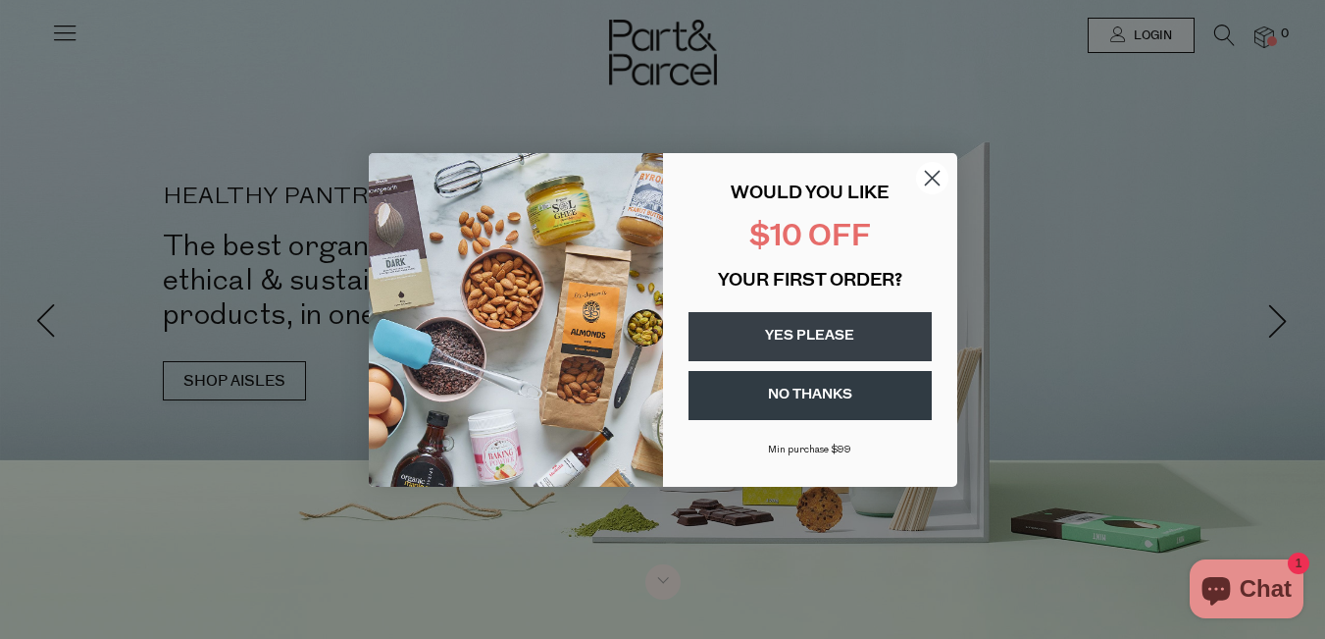
click at [944, 173] on circle "Close dialog" at bounding box center [931, 177] width 32 height 32
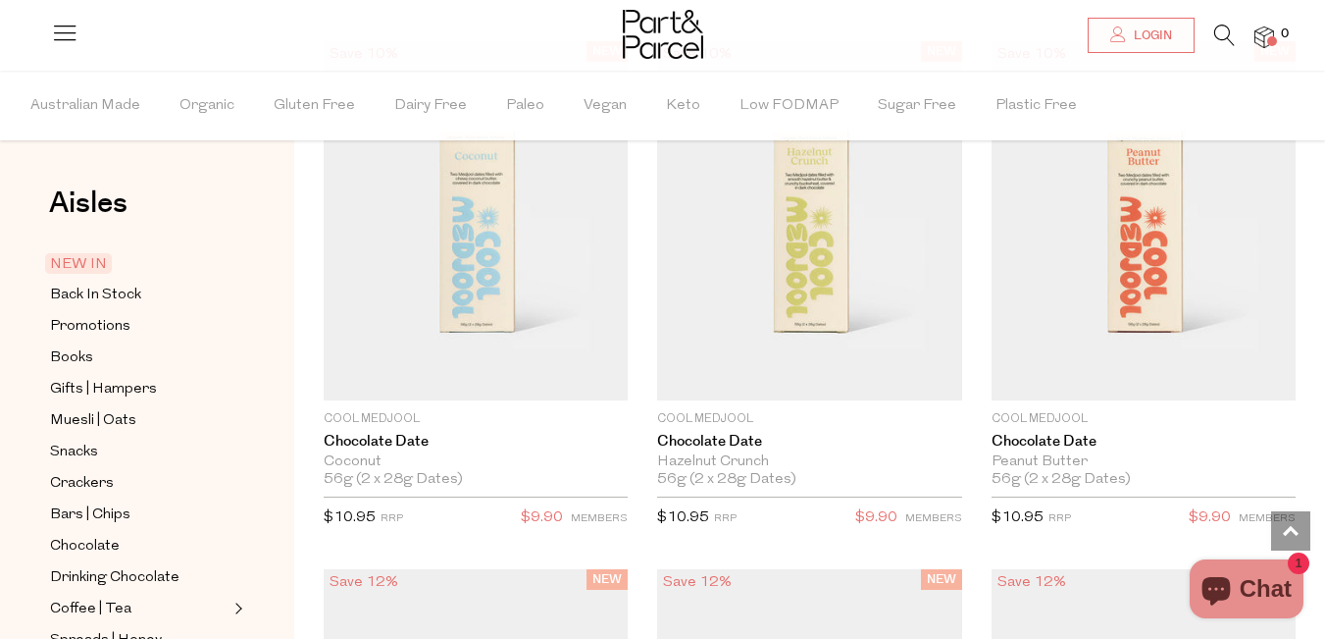
scroll to position [1601, 0]
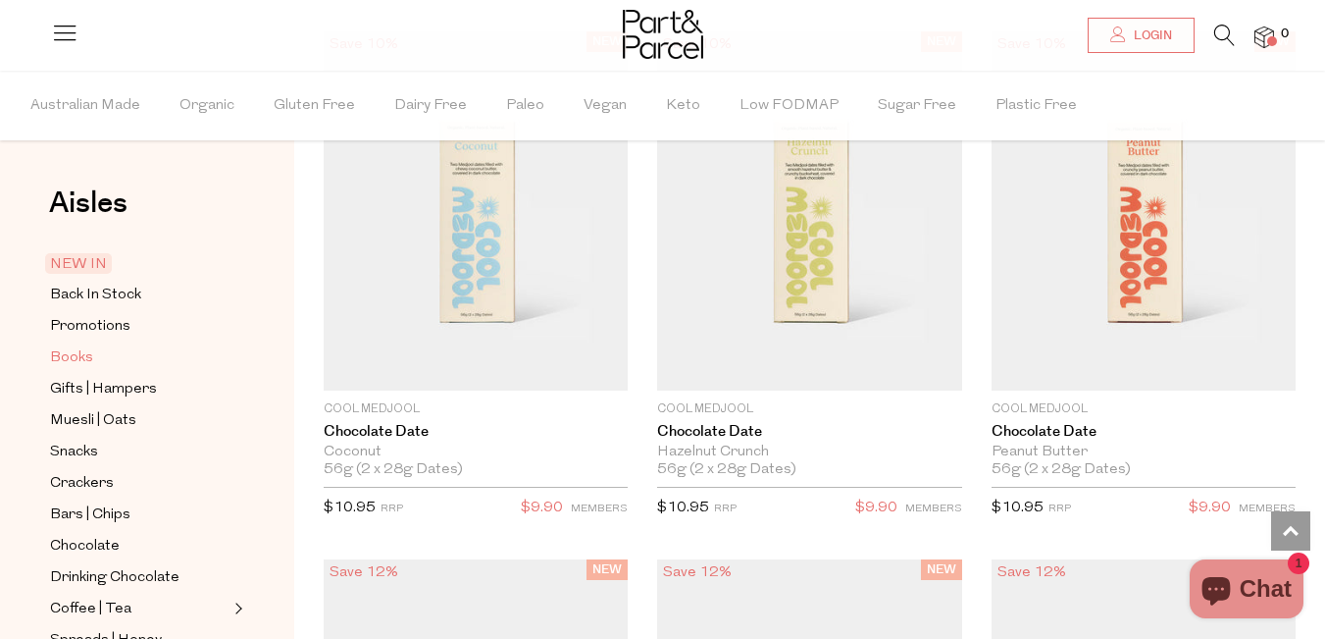
click at [94, 348] on link "Books" at bounding box center [139, 357] width 179 height 25
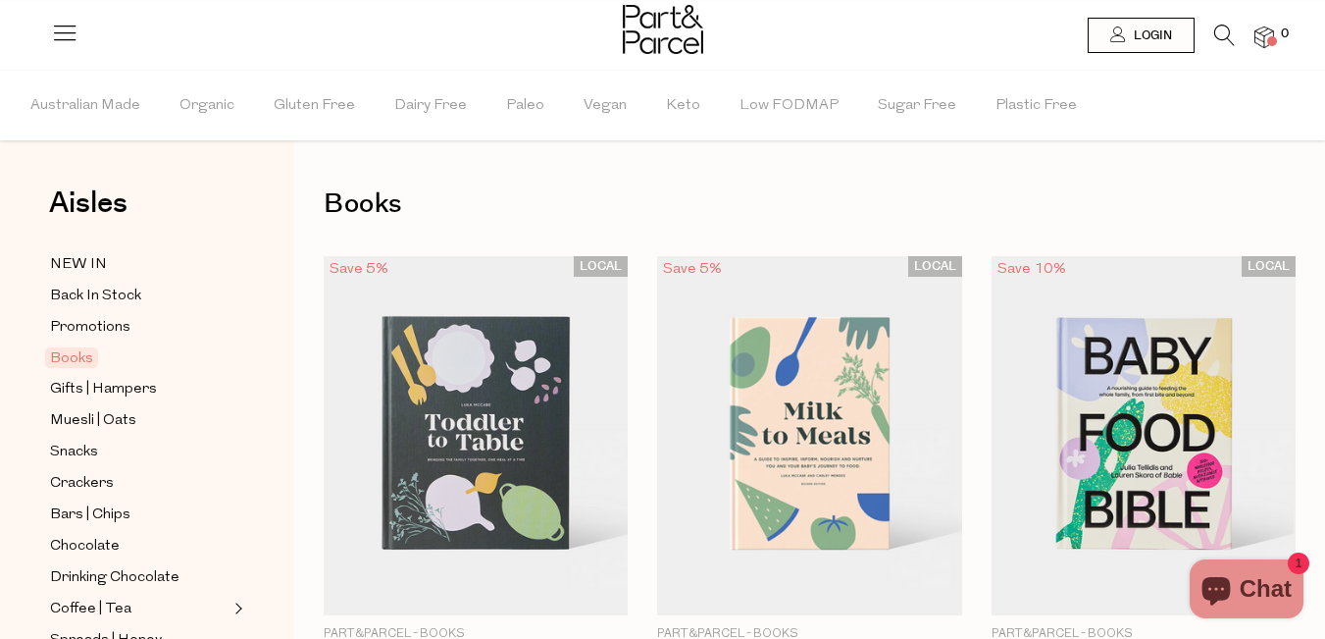
click at [664, 27] on img at bounding box center [663, 29] width 80 height 49
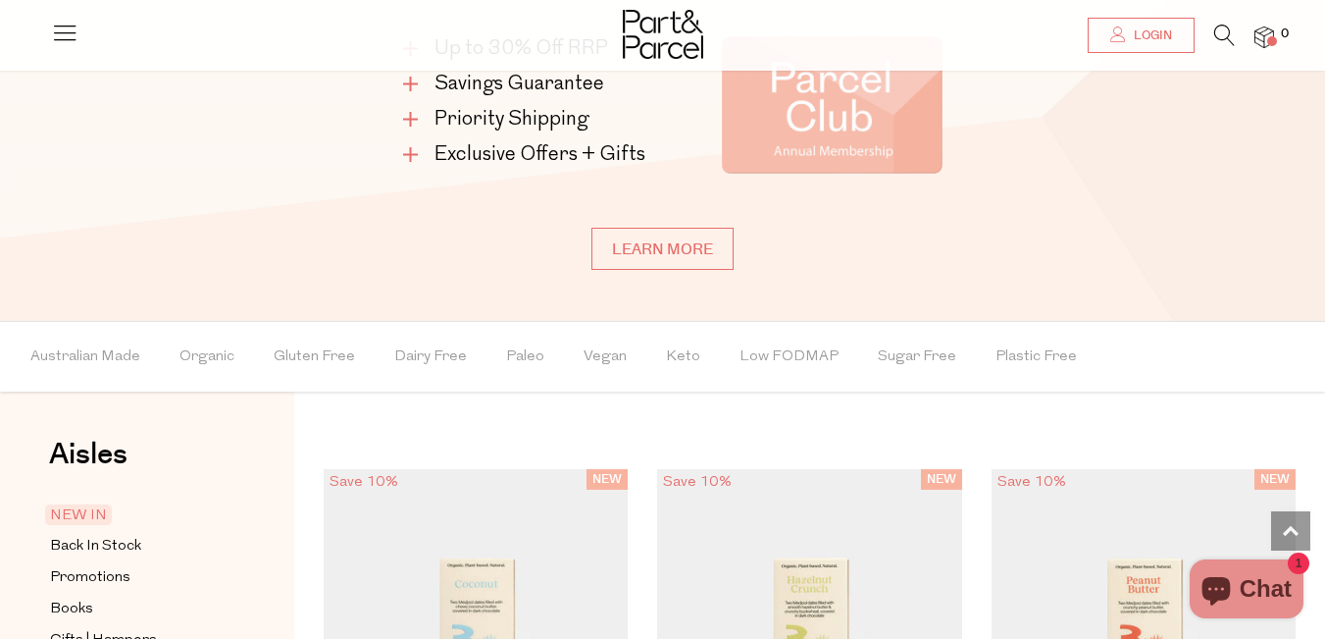
scroll to position [1165, 0]
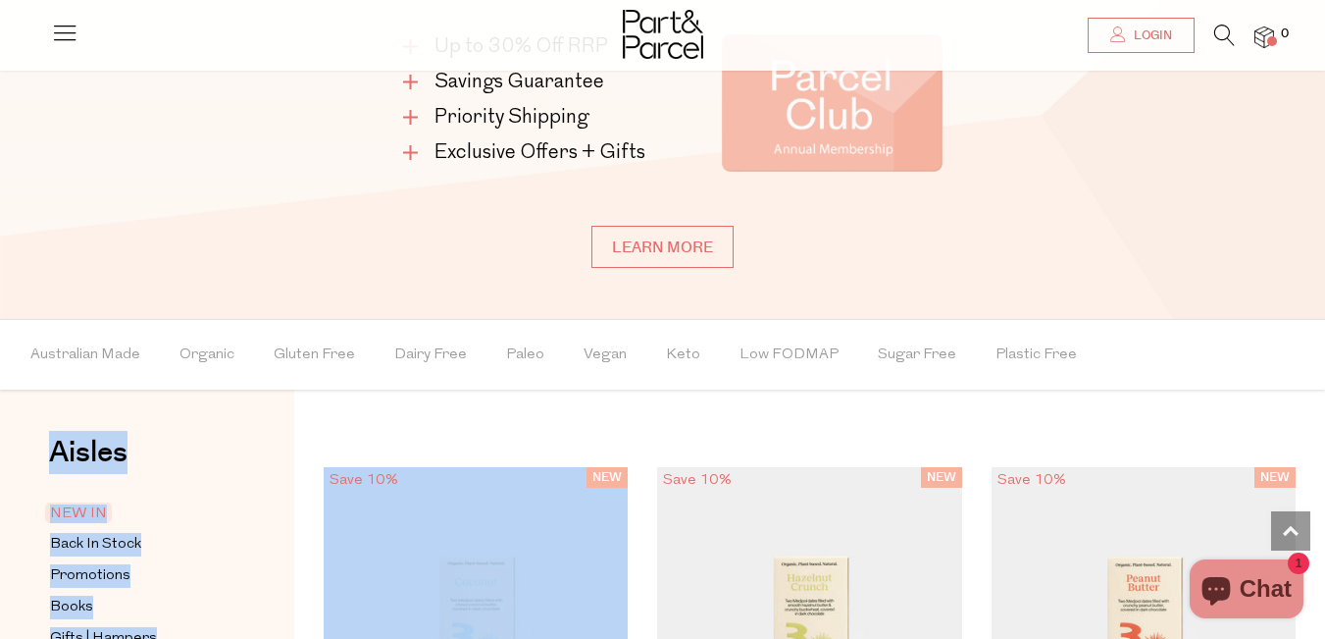
drag, startPoint x: 1120, startPoint y: 343, endPoint x: 500, endPoint y: 418, distance: 624.5
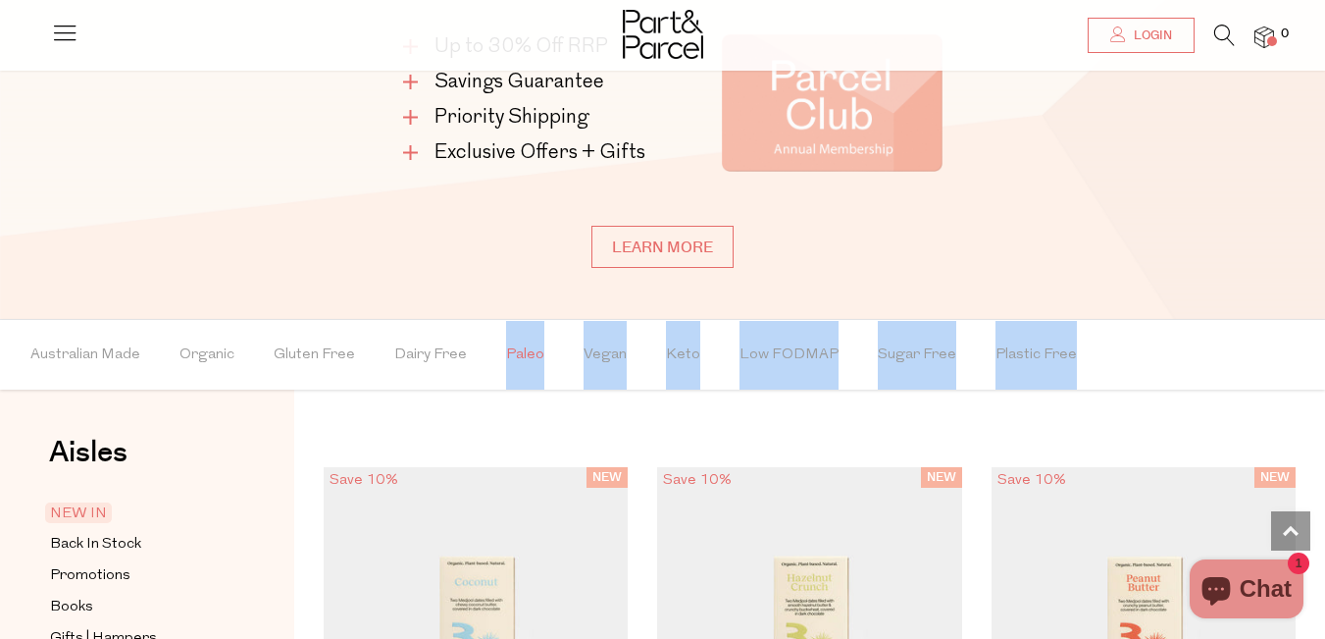
drag, startPoint x: 1115, startPoint y: 332, endPoint x: 498, endPoint y: 348, distance: 617.3
click at [498, 348] on ul "Australian Made Organic Gluten Free Dairy Free Paleo Vegan Keto Low FODMAP Suga…" at bounding box center [662, 355] width 1323 height 70
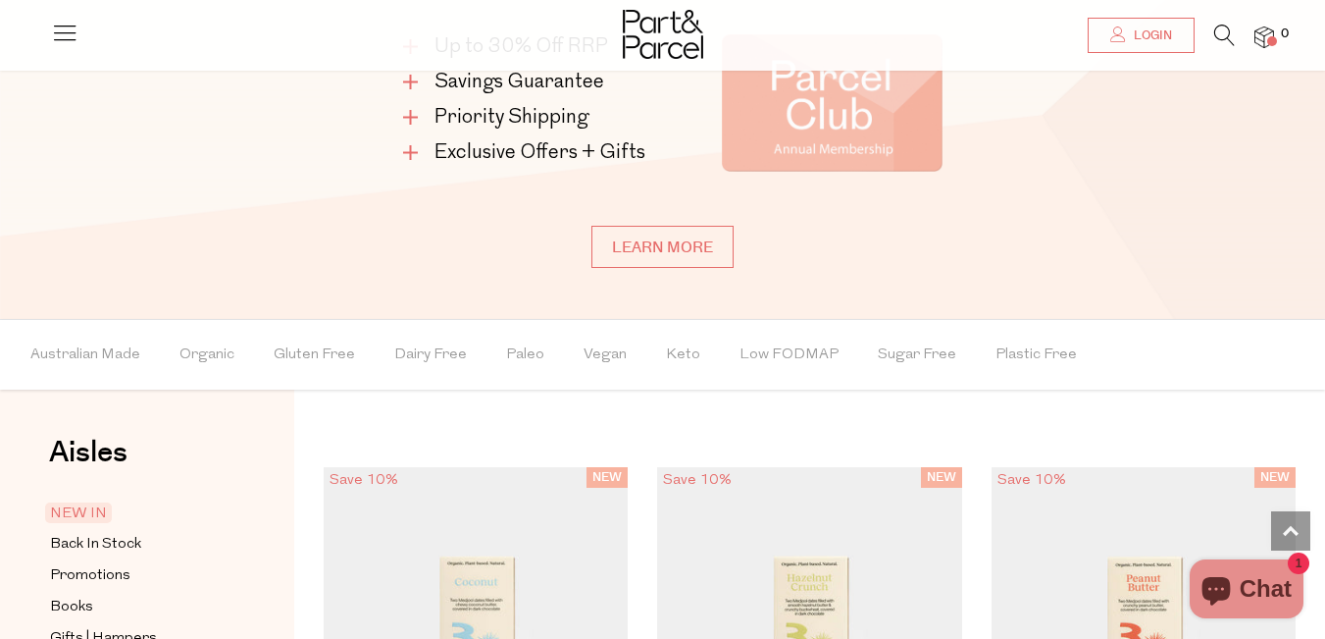
click at [1185, 334] on ul "Australian Made Organic Gluten Free Dairy Free Paleo Vegan Keto Low FODMAP Suga…" at bounding box center [662, 355] width 1323 height 70
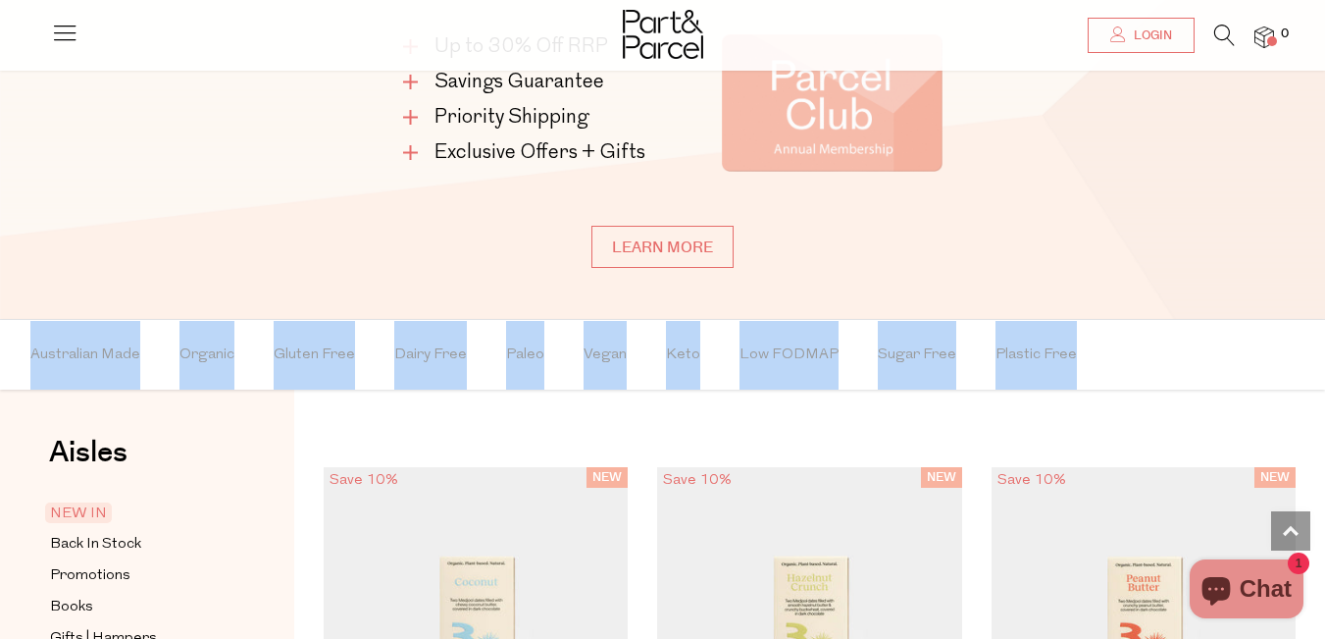
drag, startPoint x: 1185, startPoint y: 334, endPoint x: 831, endPoint y: 307, distance: 355.1
copy div "Browse Aisles Close Browse Aisles Clear All Filter Clear Australian Made Organi…"
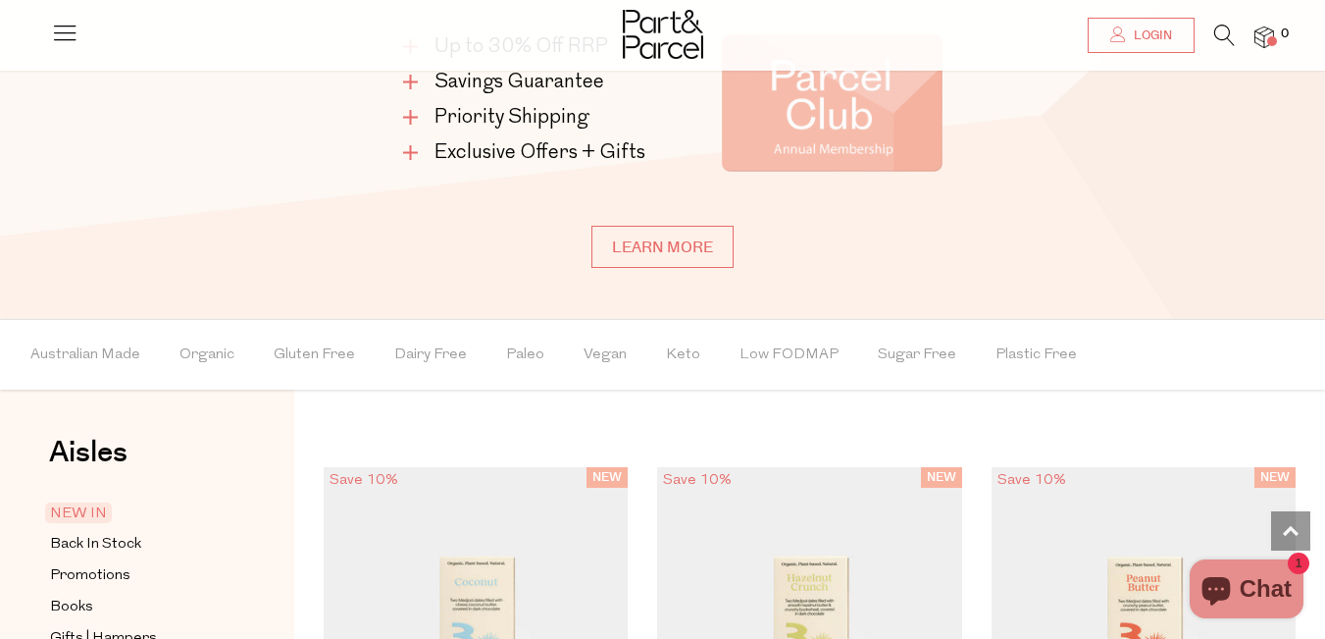
click at [1232, 370] on ul "Australian Made Organic Gluten Free Dairy Free Paleo Vegan Keto Low FODMAP Suga…" at bounding box center [662, 355] width 1323 height 70
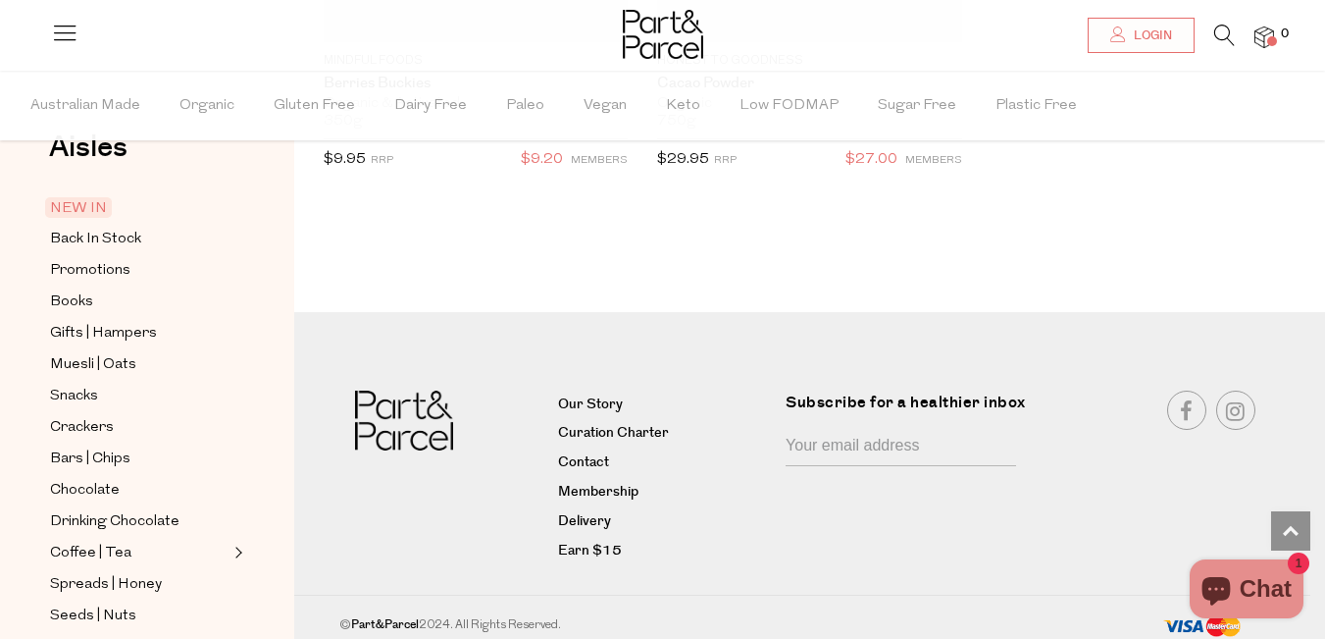
scroll to position [0, 0]
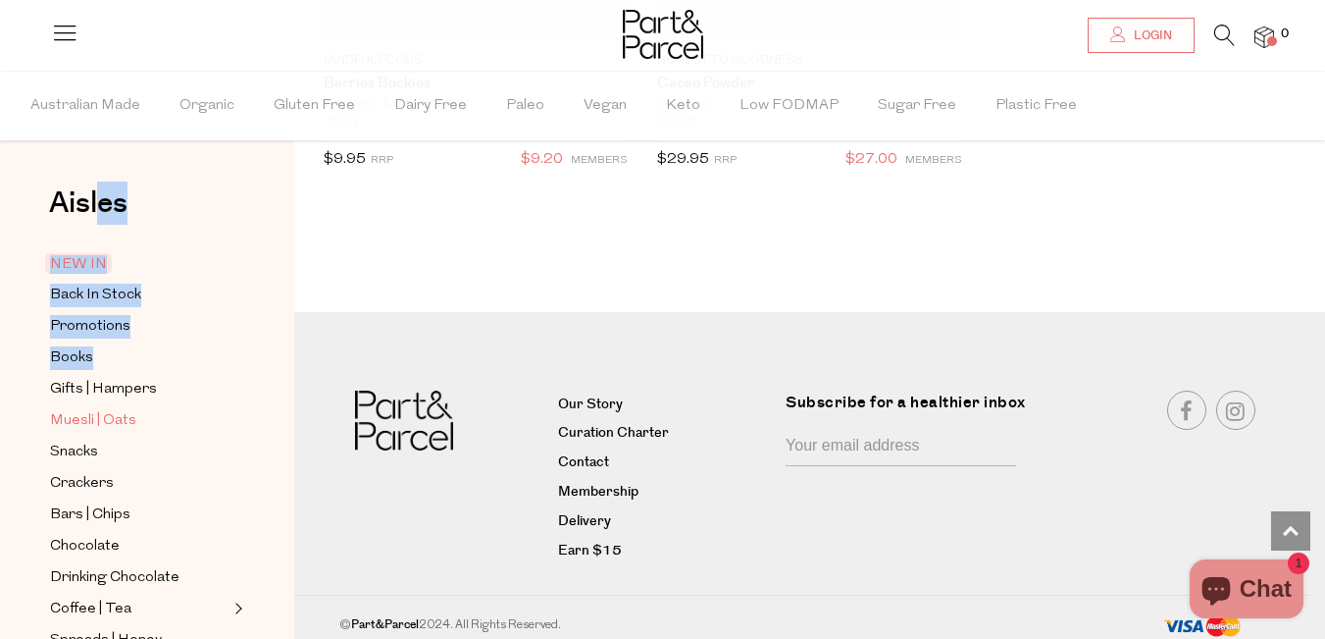
drag, startPoint x: 31, startPoint y: 202, endPoint x: 122, endPoint y: 406, distance: 223.1
click at [122, 406] on div "Aisles Clear NEW IN Back In Stock Promotions Books Gifts | Hampers Muesli | Oat…" at bounding box center [147, 355] width 294 height 568
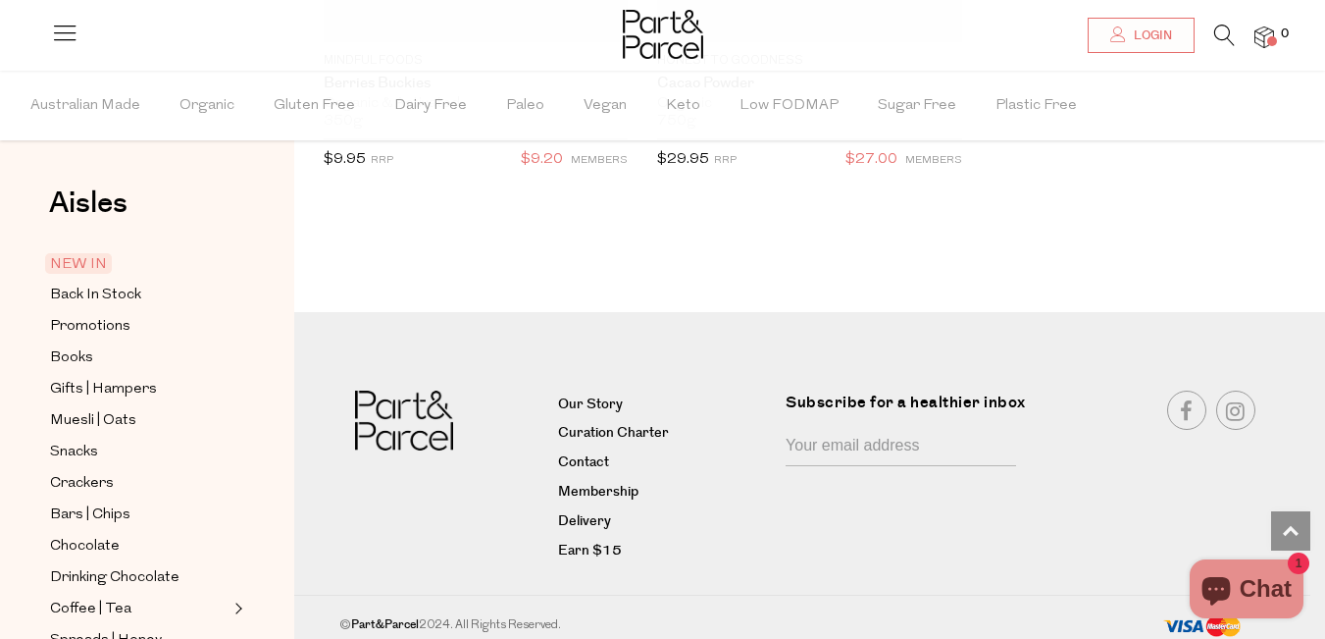
click at [14, 200] on div "Aisles Clear NEW IN Back In Stock Promotions Books Gifts | Hampers Muesli | Oat…" at bounding box center [147, 355] width 294 height 568
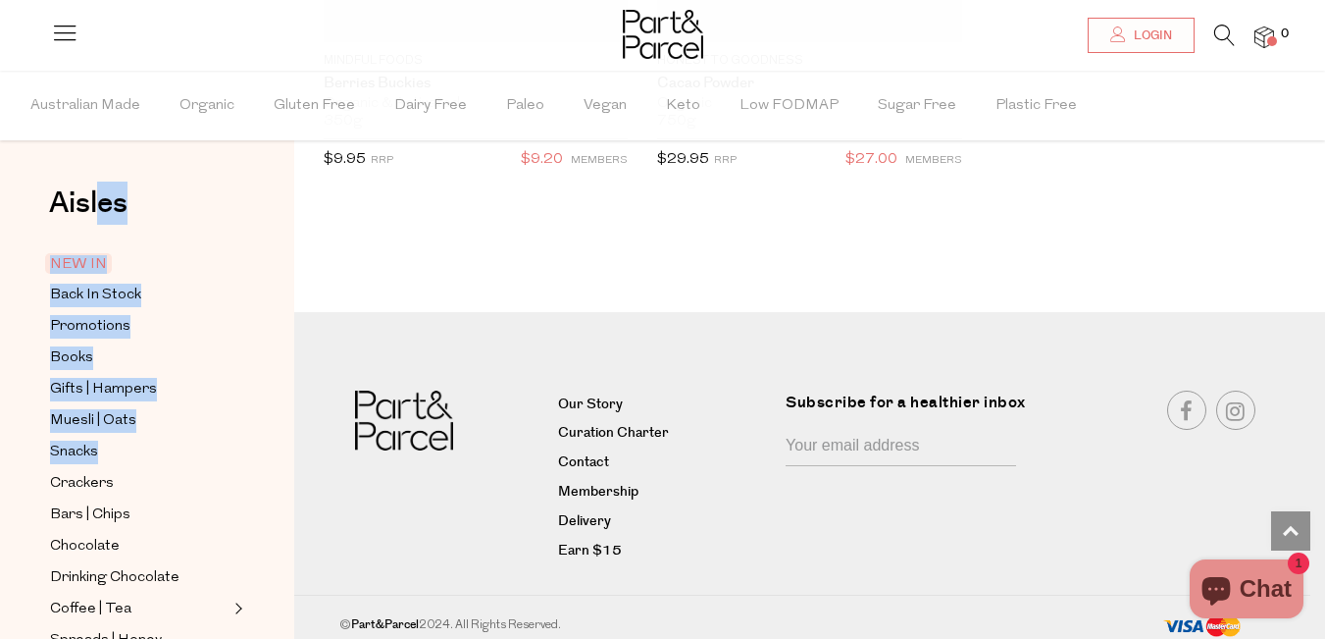
drag, startPoint x: 13, startPoint y: 183, endPoint x: 300, endPoint y: 533, distance: 452.3
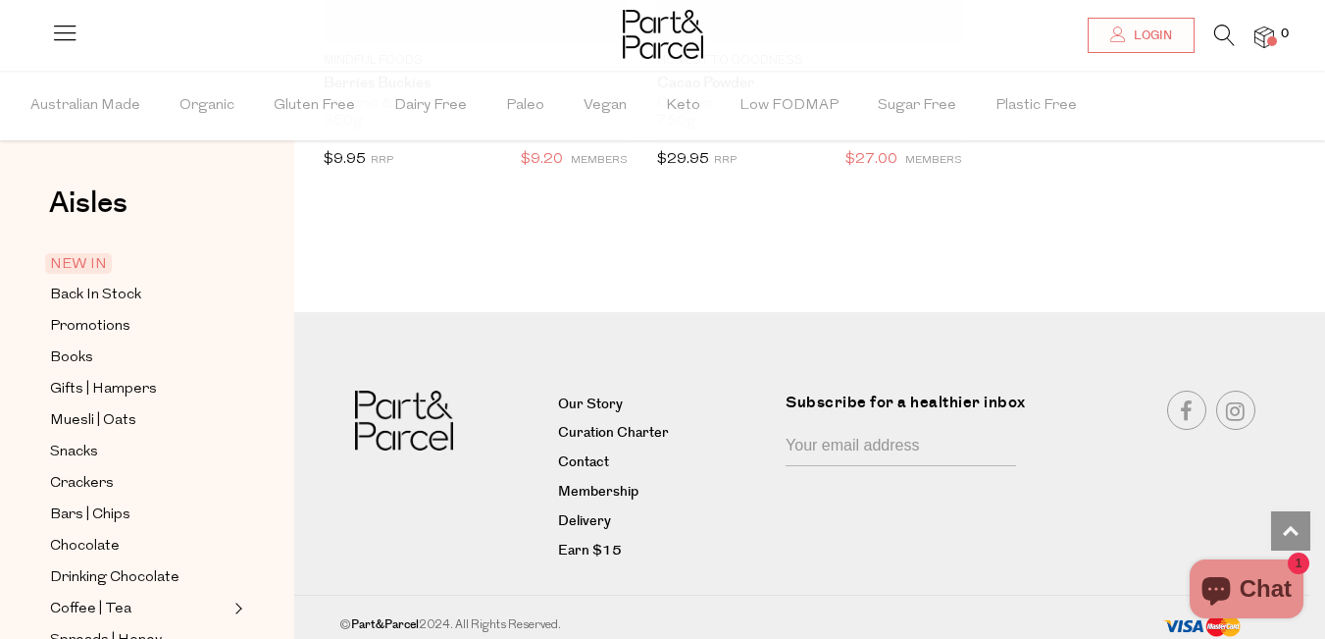
click at [20, 228] on div "Aisles Clear NEW IN Back In Stock Promotions Books Gifts | Hampers Muesli | Oat…" at bounding box center [147, 355] width 294 height 568
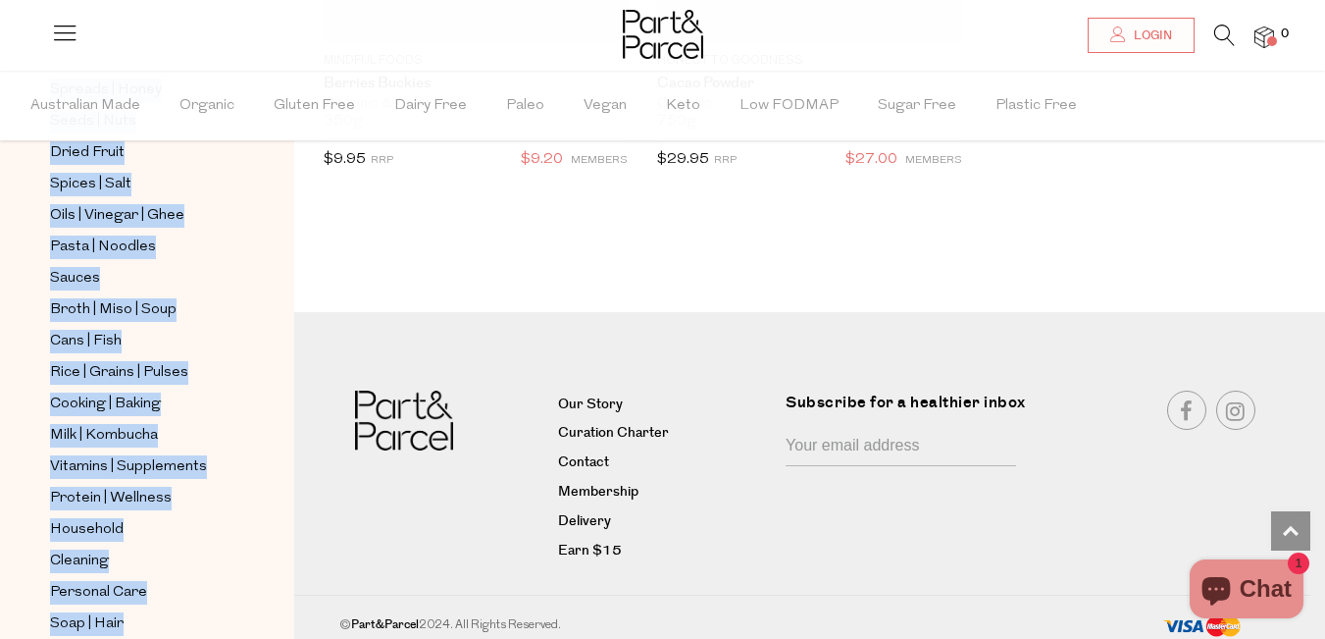
scroll to position [665, 0]
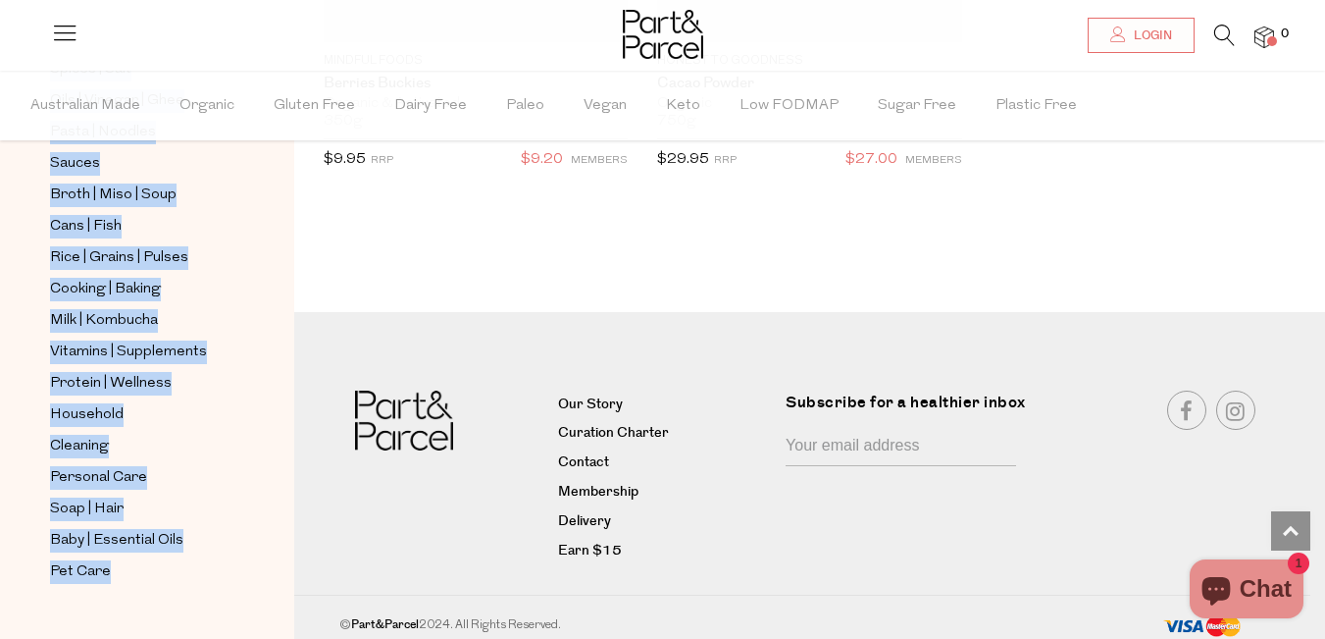
drag, startPoint x: 12, startPoint y: 200, endPoint x: 254, endPoint y: 630, distance: 493.3
click at [254, 630] on div "Aisles Clear NEW IN Back In Stock Promotions Books Gifts | Hampers Muesli | Oat…" at bounding box center [147, 355] width 294 height 568
copy div "Aisles Clear NEW IN Back In Stock Promotions Books Gifts | Hampers Muesli | Oat…"
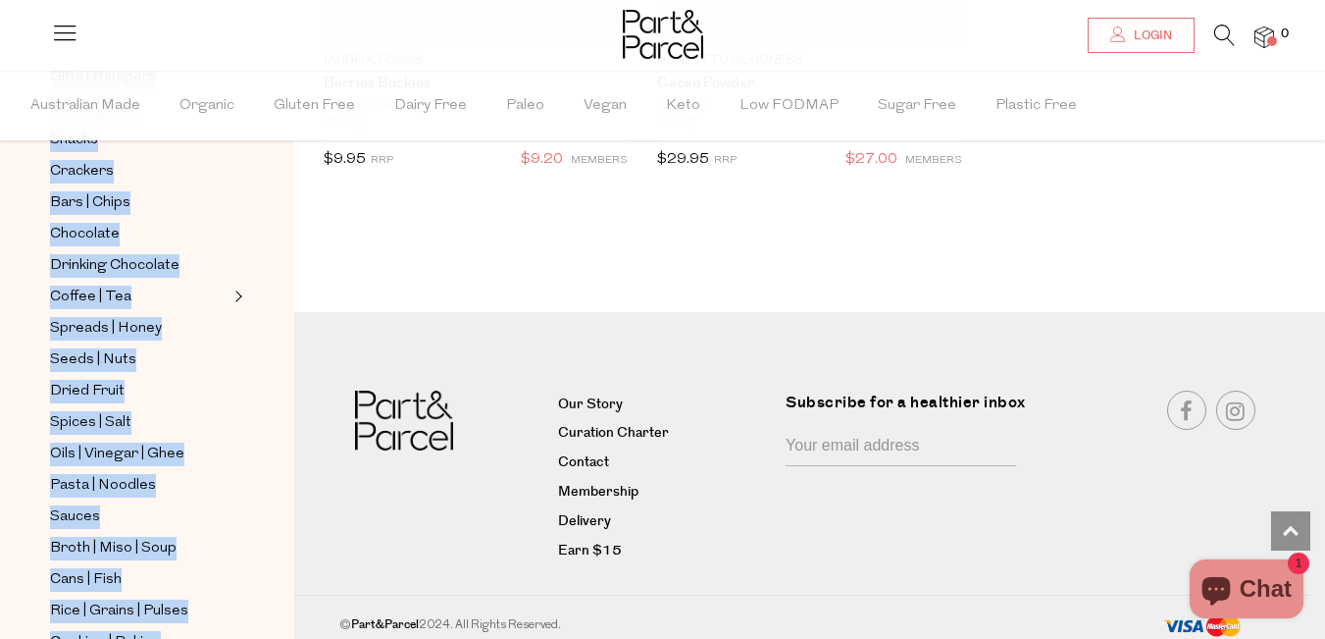
click at [60, 23] on icon at bounding box center [64, 32] width 27 height 27
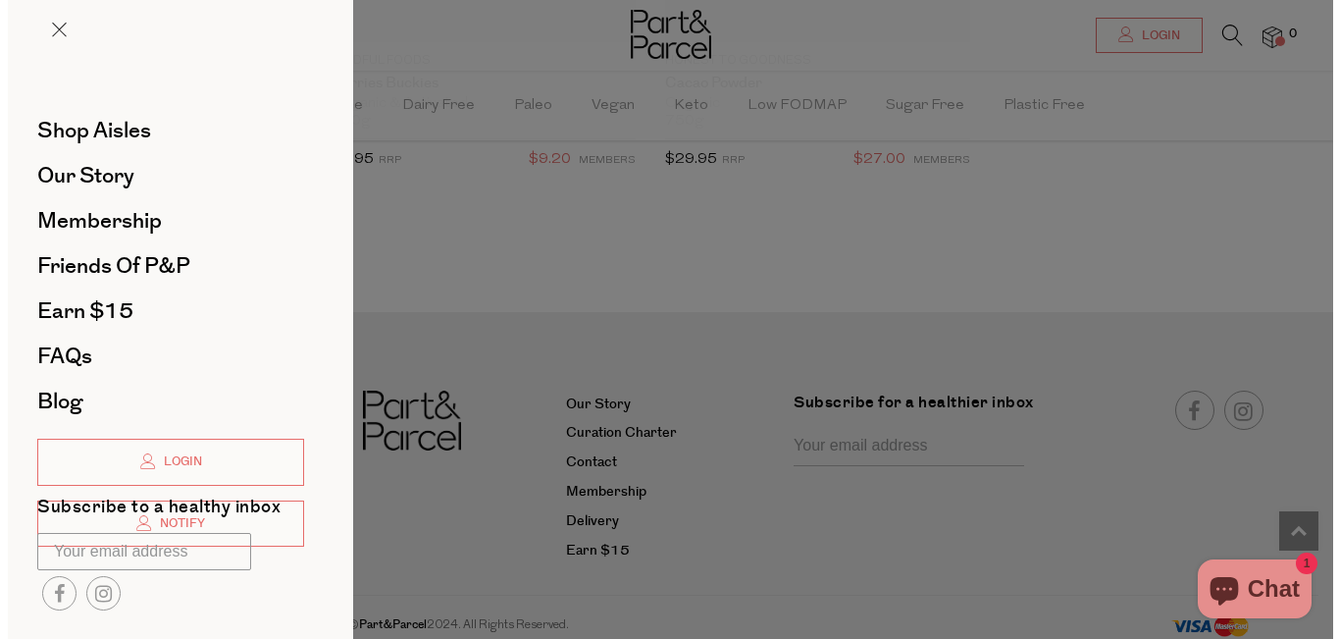
scroll to position [6219, 0]
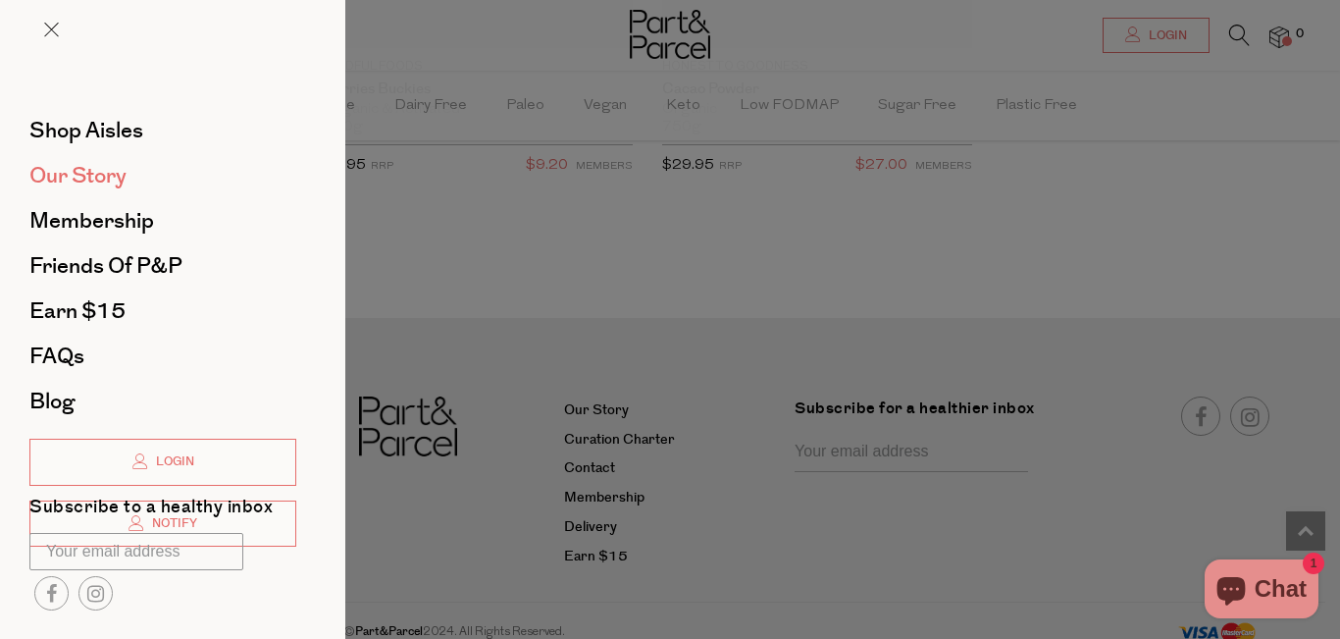
click at [97, 174] on span "Our Story" at bounding box center [77, 175] width 97 height 31
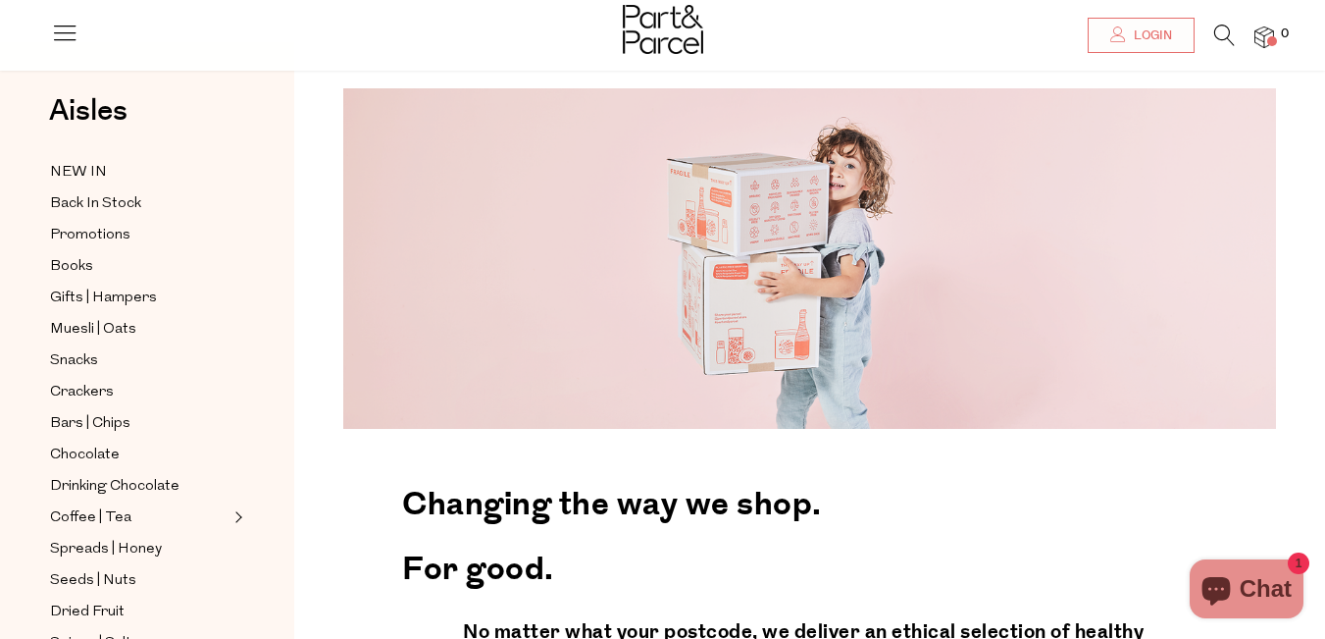
scroll to position [191, 0]
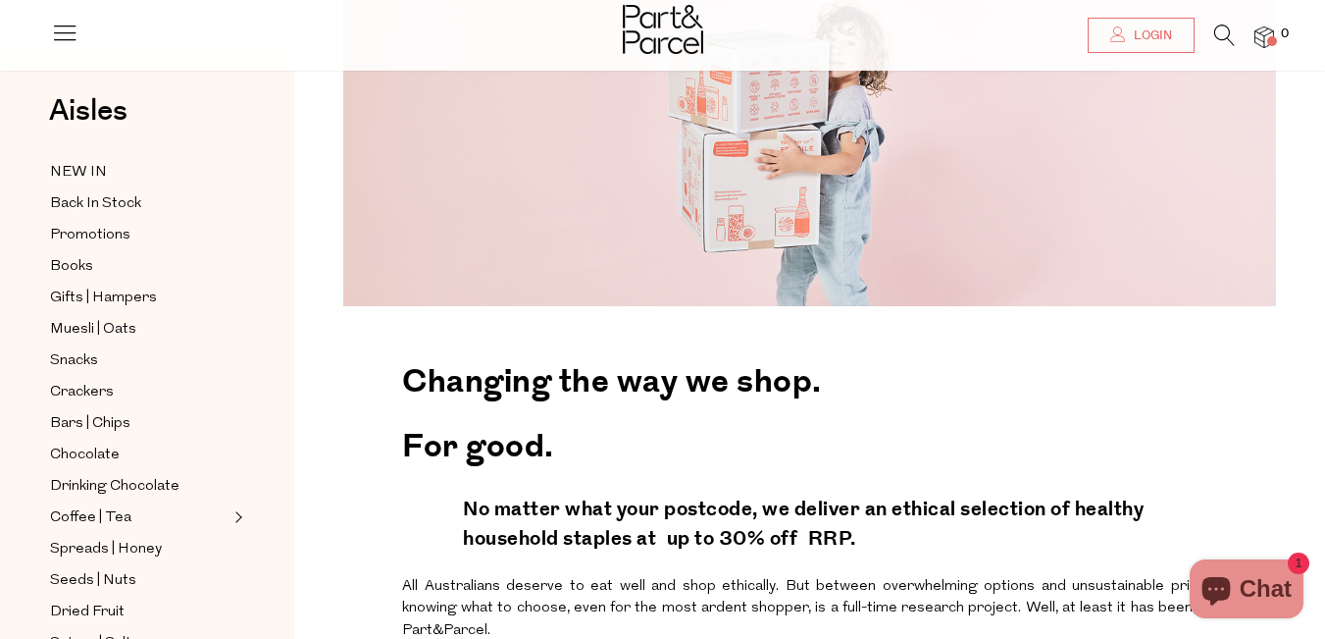
drag, startPoint x: 371, startPoint y: 349, endPoint x: 401, endPoint y: 458, distance: 113.1
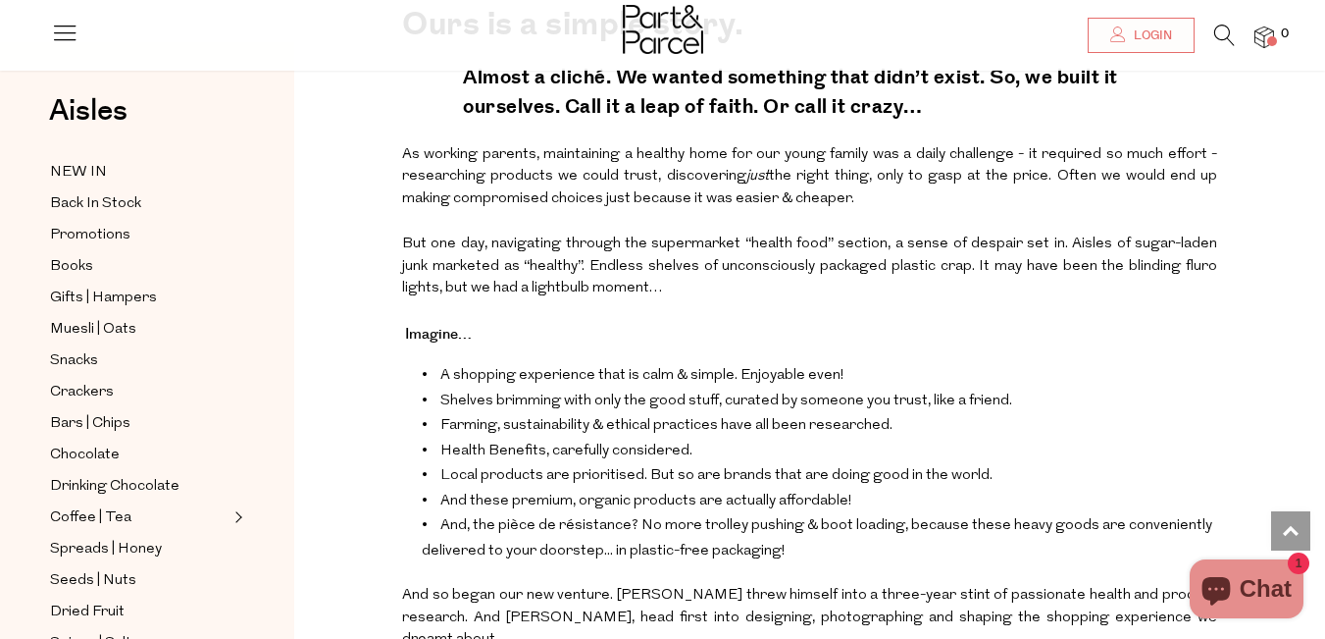
scroll to position [1639, 0]
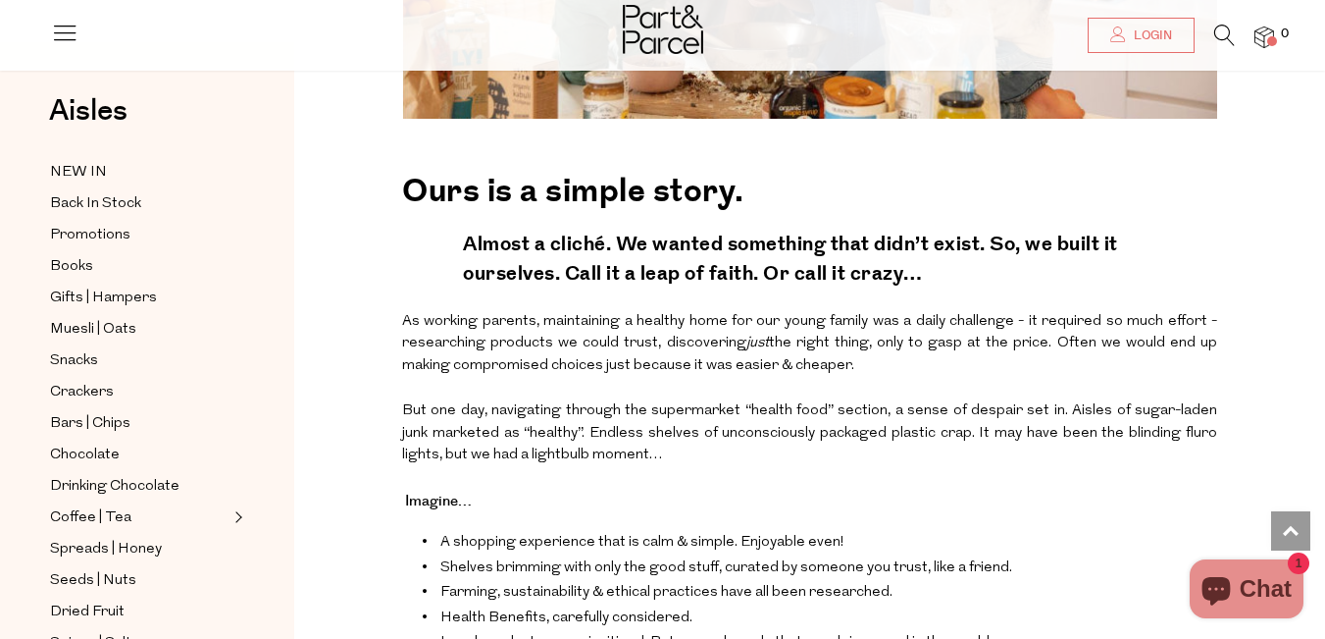
drag, startPoint x: 362, startPoint y: 374, endPoint x: 437, endPoint y: 148, distance: 237.6
click at [437, 148] on div "Changing the way we shop. For good. No matter what your postcode, we deliver an…" at bounding box center [810, 66] width 962 height 2339
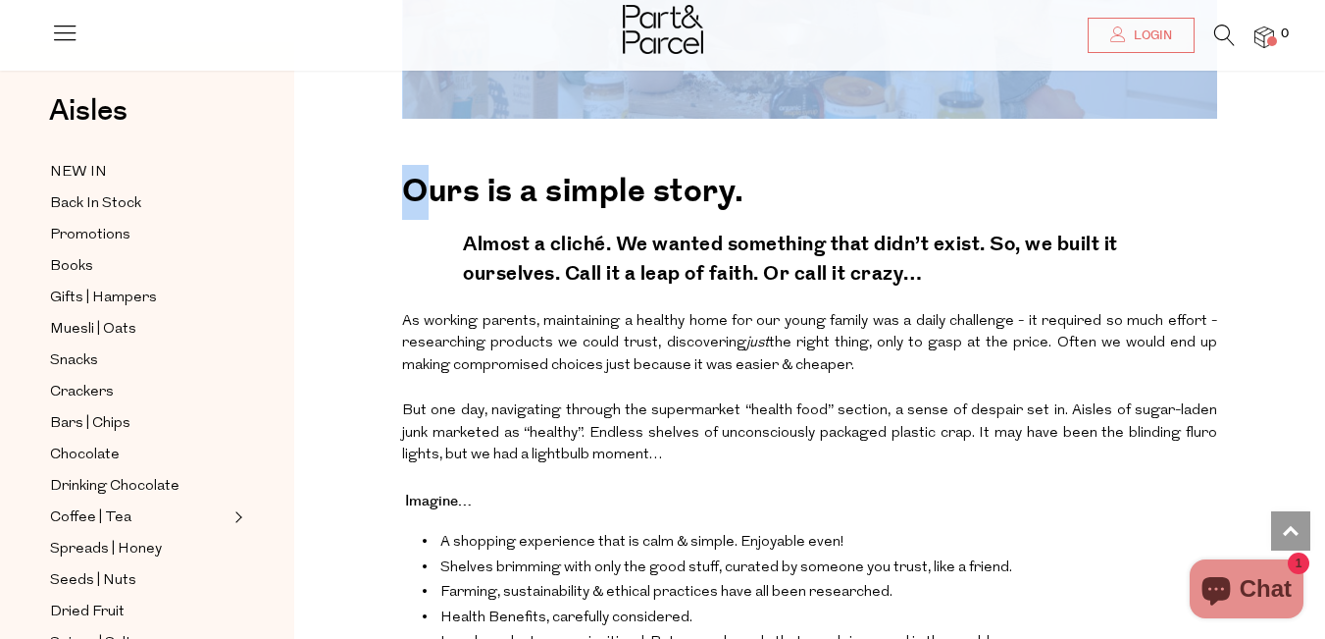
click at [437, 155] on h2 "Ours is a simple story." at bounding box center [809, 187] width 815 height 65
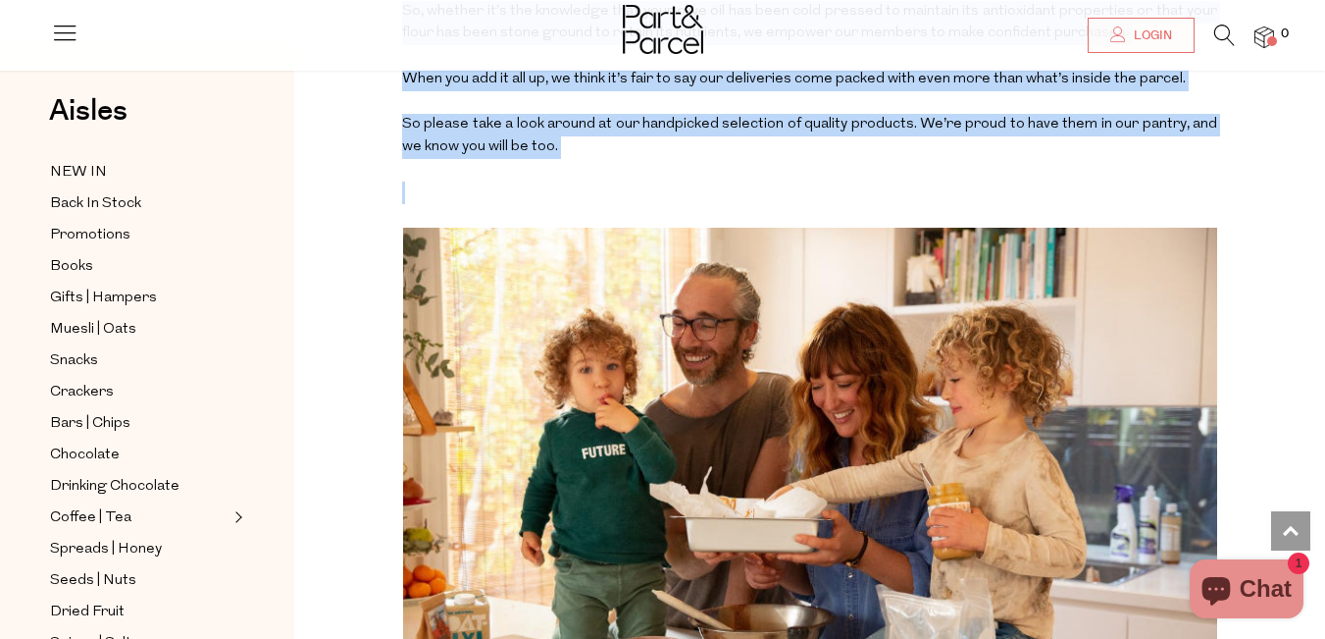
scroll to position [1018, 0]
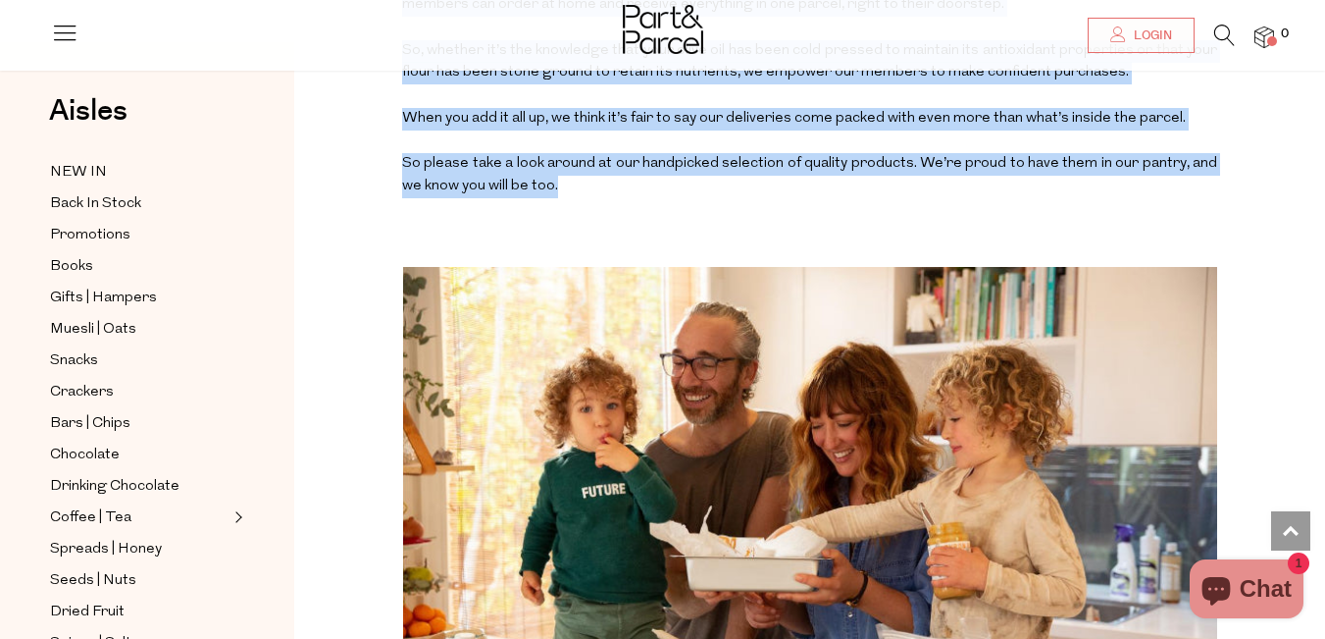
drag, startPoint x: 369, startPoint y: 375, endPoint x: 536, endPoint y: 164, distance: 268.9
copy div "Changing the way we shop. For good. No matter what your postcode, we deliver an…"
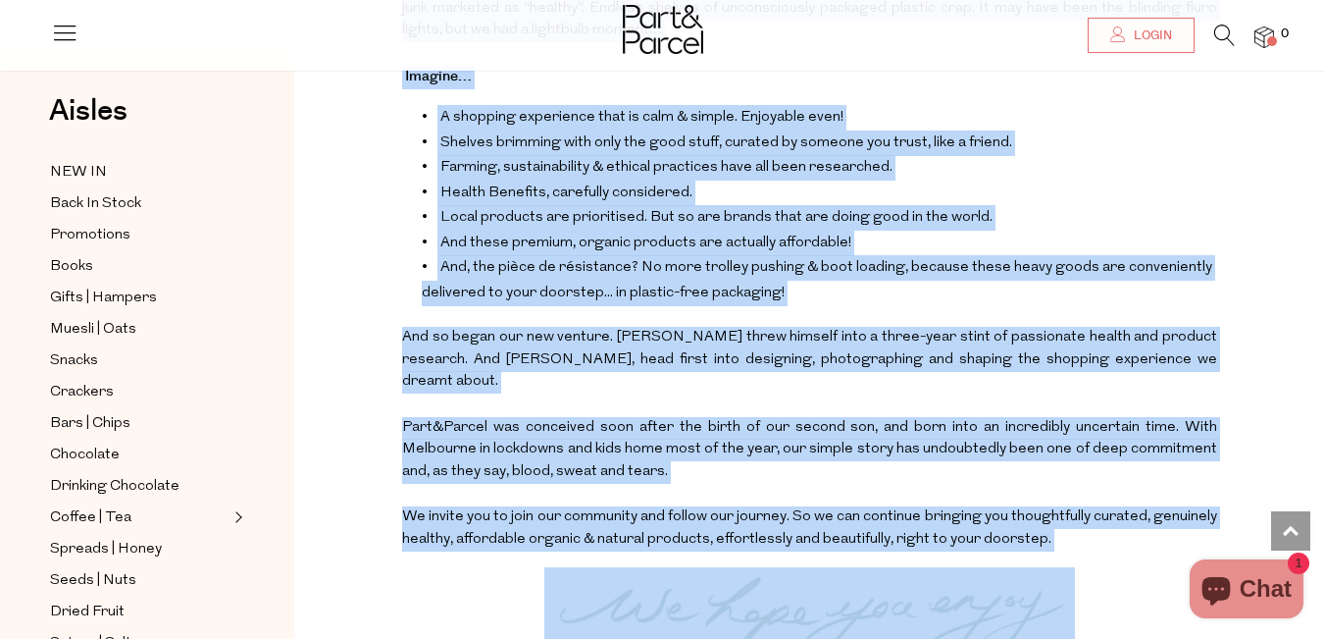
scroll to position [2203, 0]
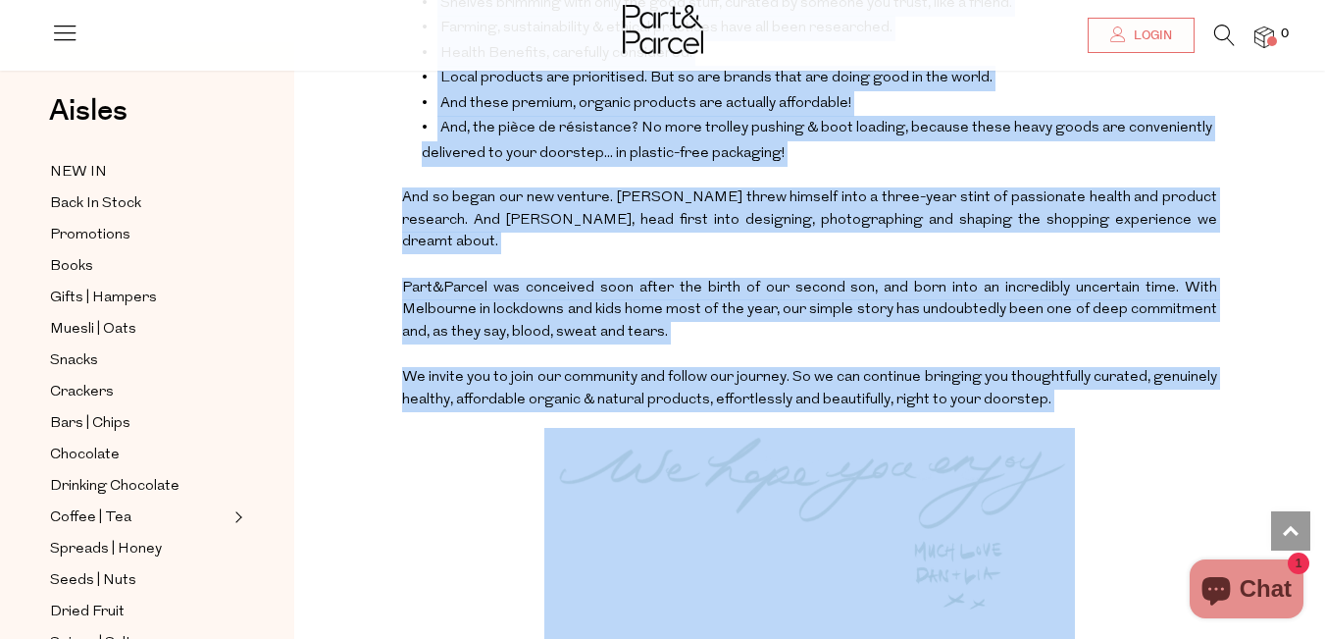
drag, startPoint x: 347, startPoint y: 187, endPoint x: 640, endPoint y: 388, distance: 354.3
click at [640, 428] on img at bounding box center [809, 550] width 530 height 244
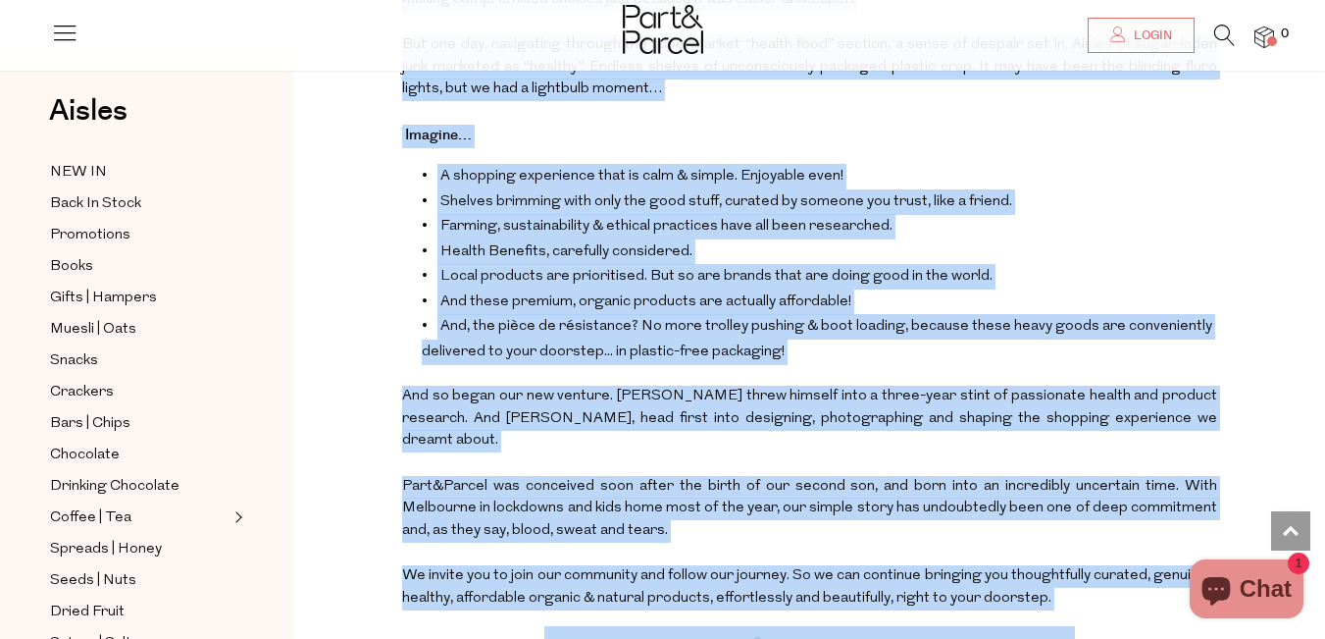
scroll to position [1995, 0]
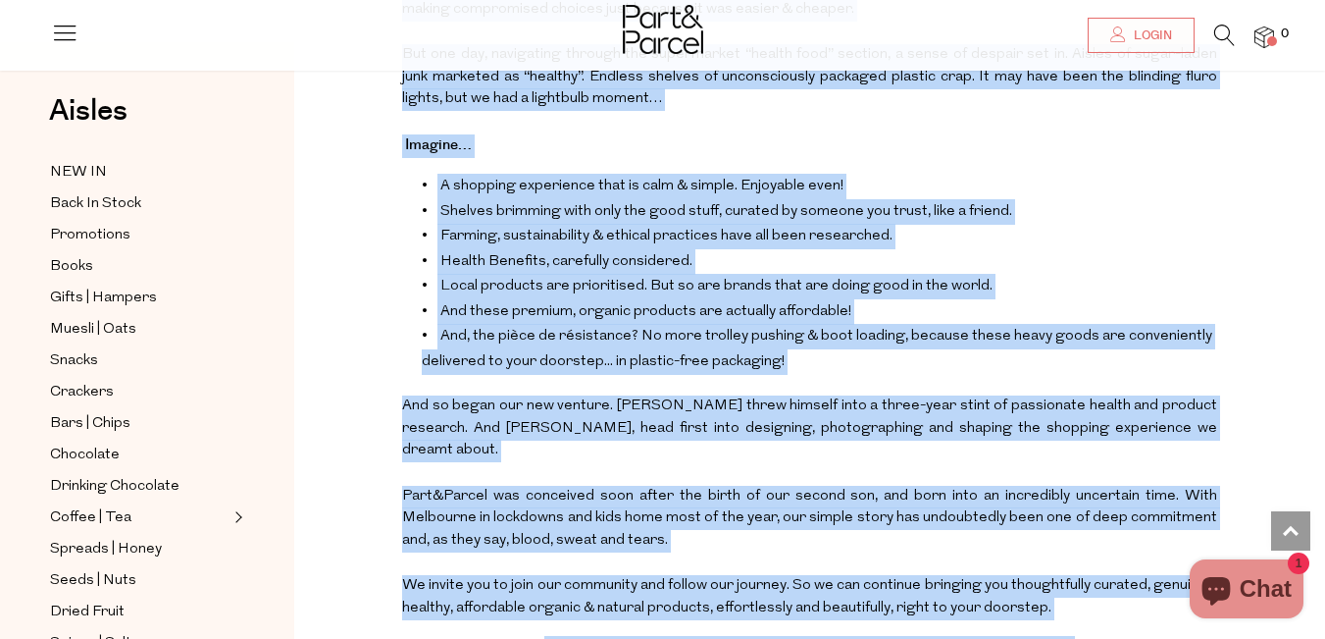
copy div "Ours is a simple story. Almost a cliché. We wanted something that didn’t exist.…"
